Goal: Information Seeking & Learning: Learn about a topic

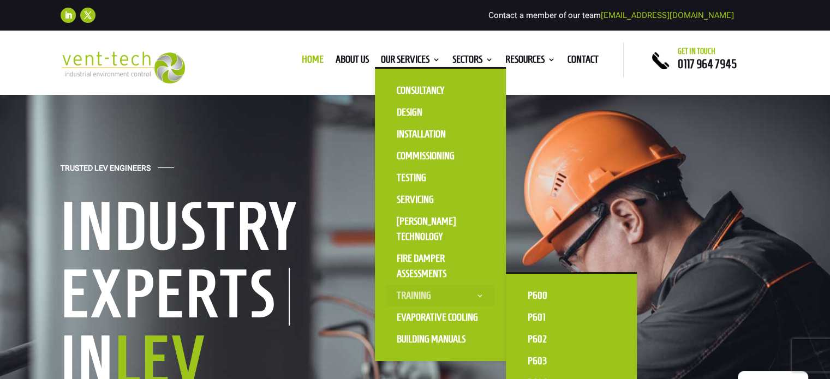
scroll to position [26, 0]
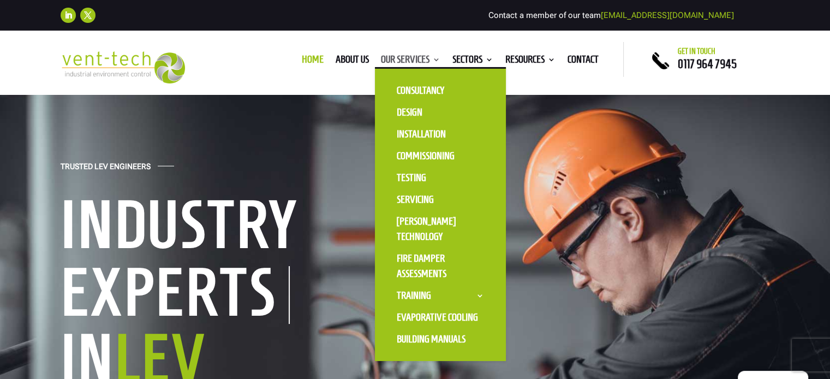
click at [423, 61] on link "Our Services" at bounding box center [410, 62] width 59 height 12
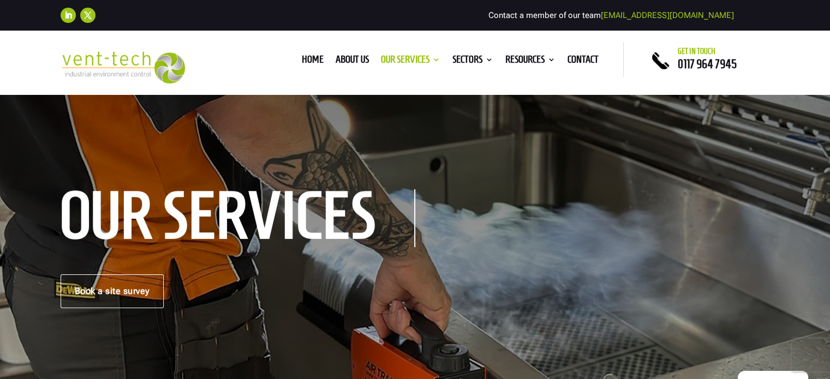
scroll to position [40, 0]
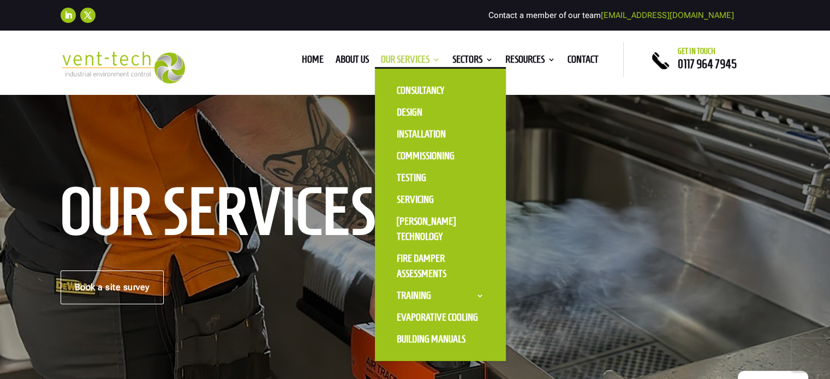
click at [426, 61] on link "Our Services" at bounding box center [410, 62] width 59 height 12
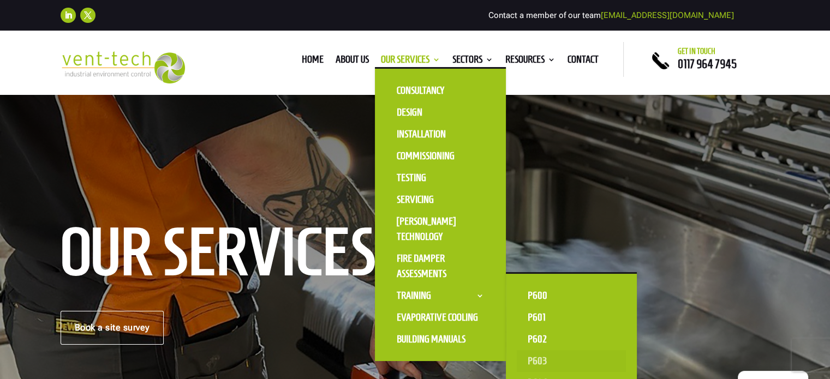
click at [541, 362] on link "P603" at bounding box center [571, 361] width 109 height 22
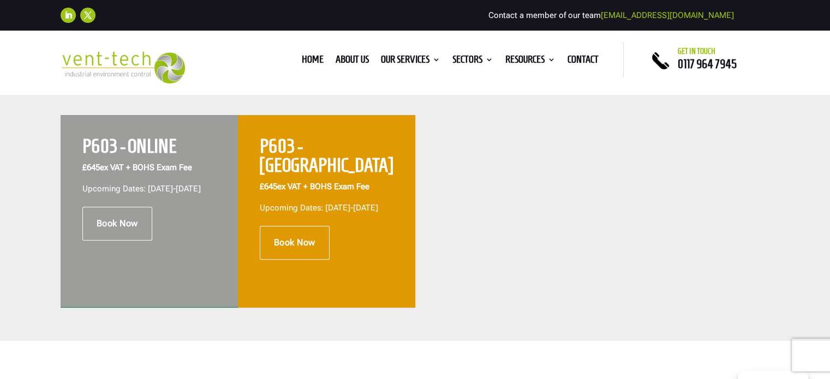
scroll to position [457, 0]
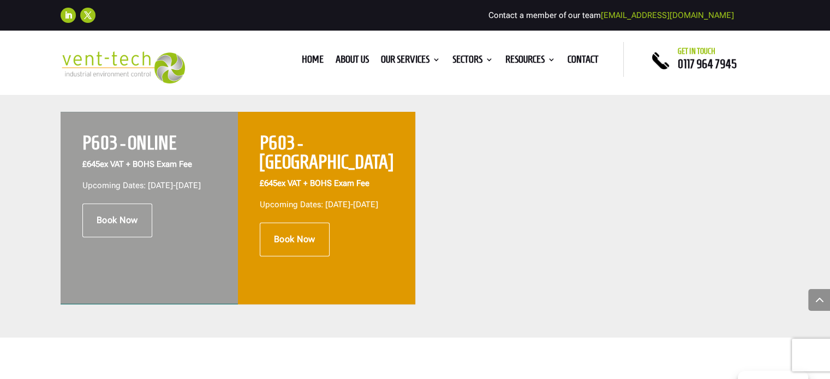
click at [309, 145] on h2 "P603 - BRISTOL" at bounding box center [327, 156] width 134 height 44
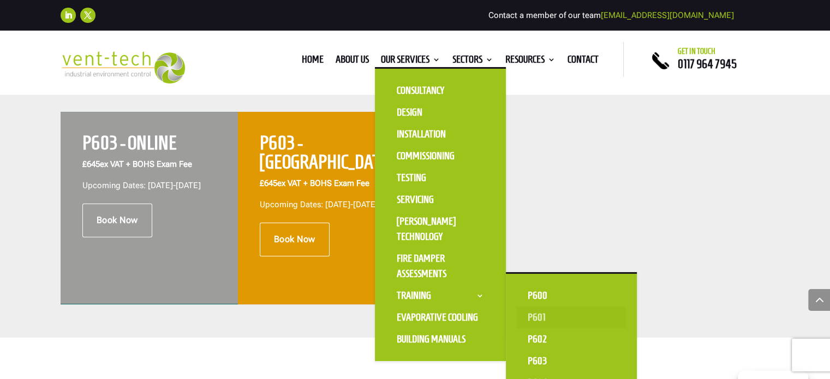
click at [535, 313] on link "P601" at bounding box center [571, 318] width 109 height 22
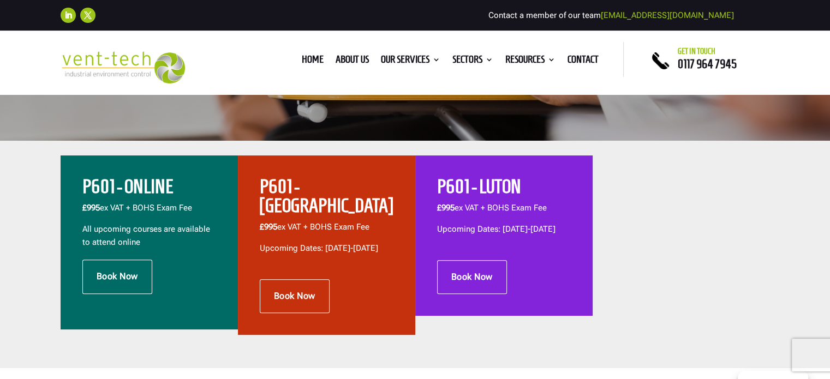
scroll to position [333, 0]
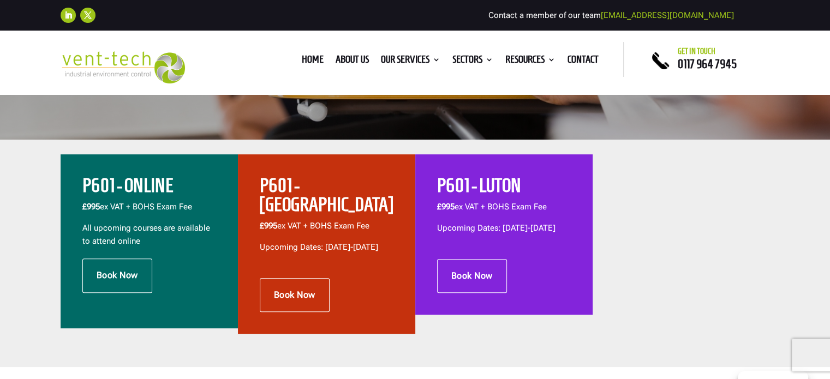
click at [313, 193] on h2 "P601 - [GEOGRAPHIC_DATA]" at bounding box center [327, 198] width 134 height 44
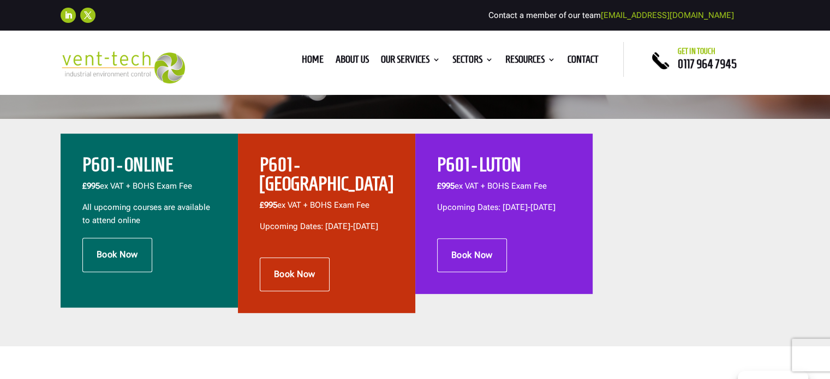
scroll to position [354, 0]
click at [467, 163] on h2 "P601 - LUTON" at bounding box center [504, 168] width 134 height 25
click at [492, 207] on p "Upcoming Dates: [DATE]-[DATE]" at bounding box center [504, 207] width 134 height 13
